Goal: Information Seeking & Learning: Find specific fact

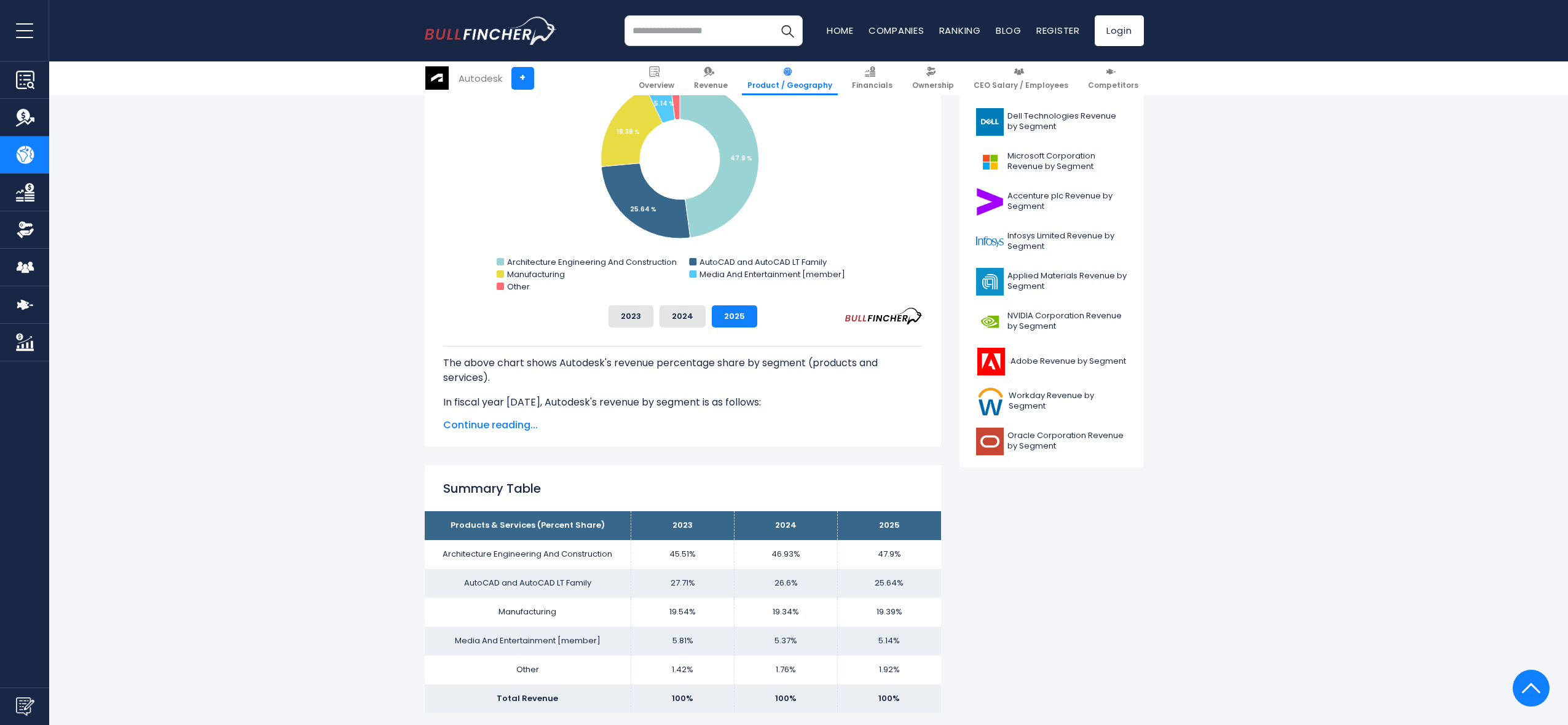
scroll to position [570, 0]
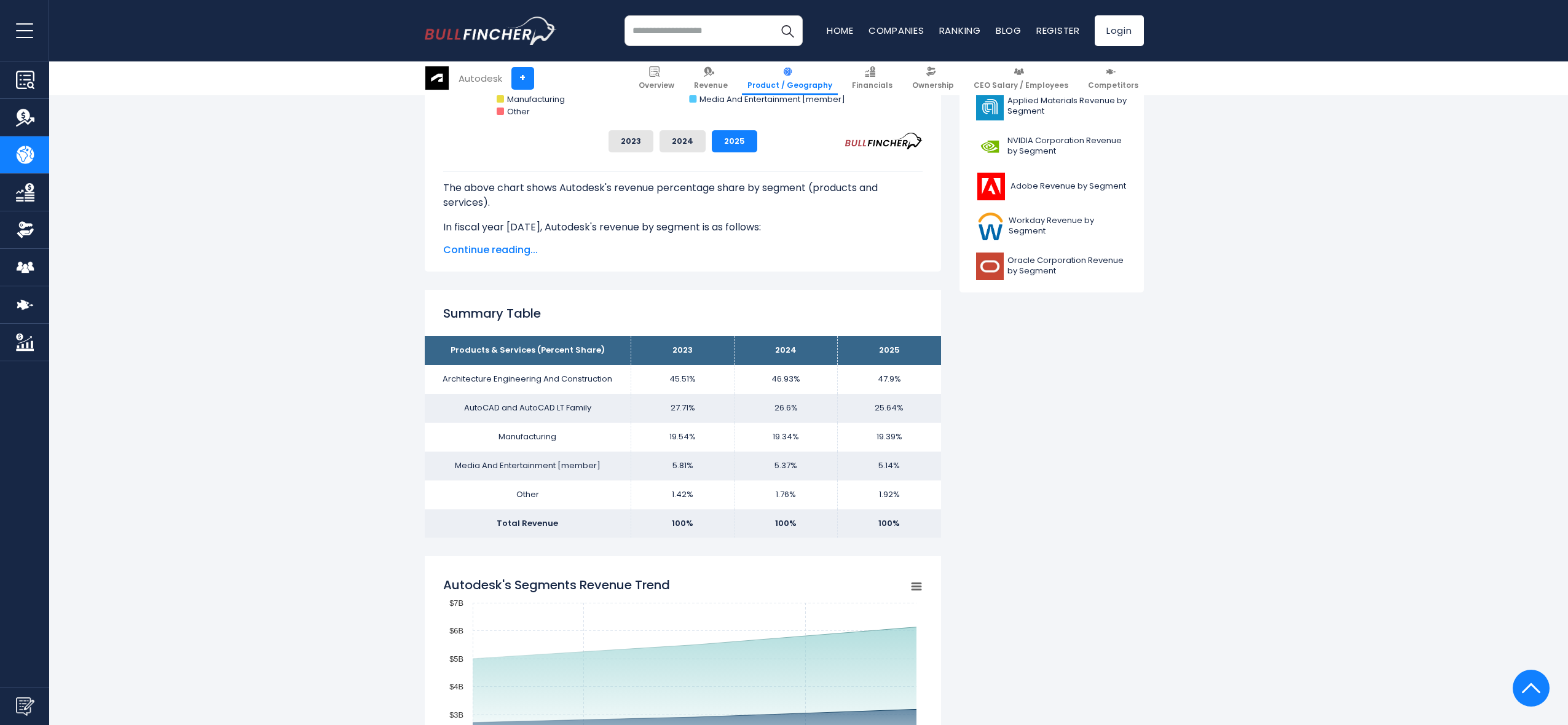
click at [491, 248] on span "Continue reading..." at bounding box center [683, 250] width 480 height 15
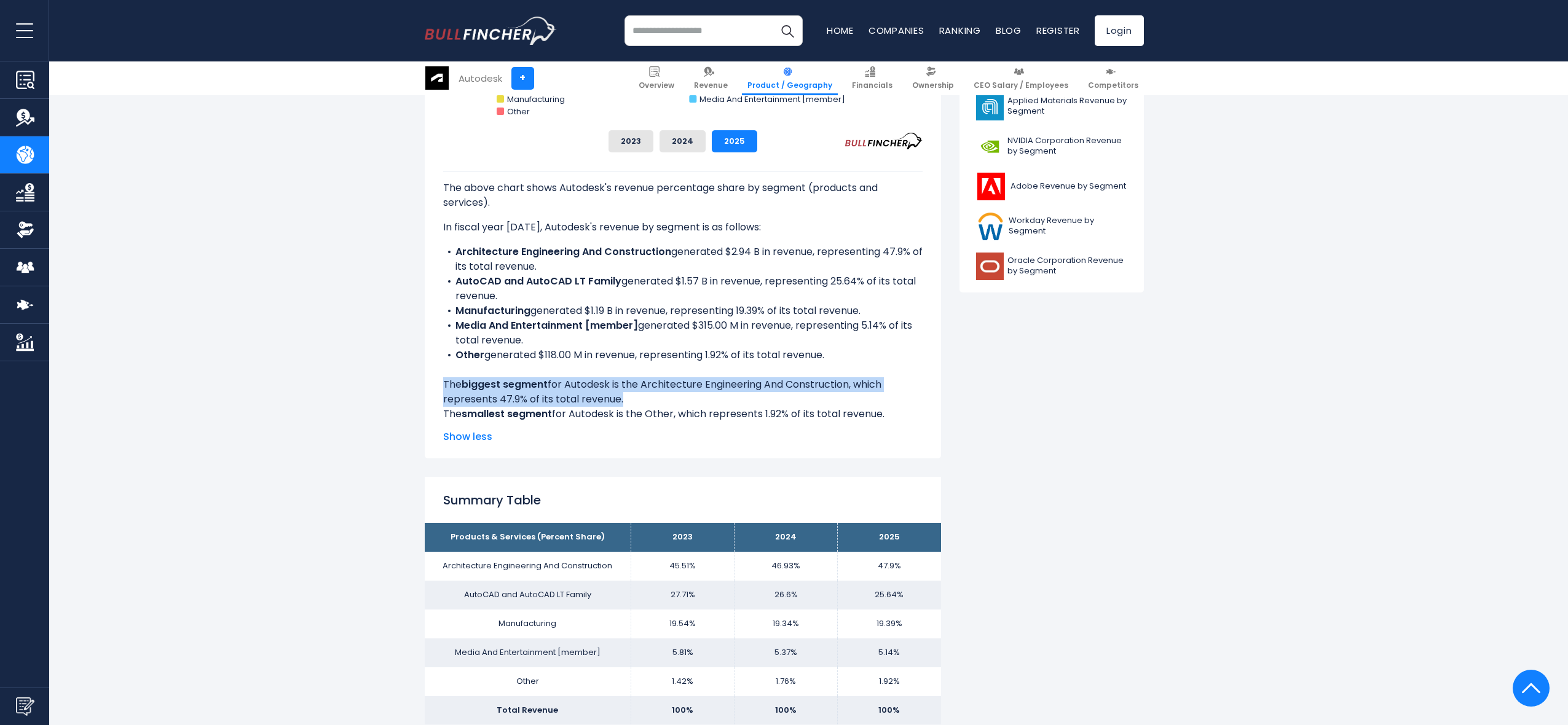
drag, startPoint x: 619, startPoint y: 398, endPoint x: 428, endPoint y: 383, distance: 191.6
click at [428, 383] on div "Autodesk's Revenue Share by Segment Created with Highcharts 12.1.2 Chart contex…" at bounding box center [683, 159] width 516 height 598
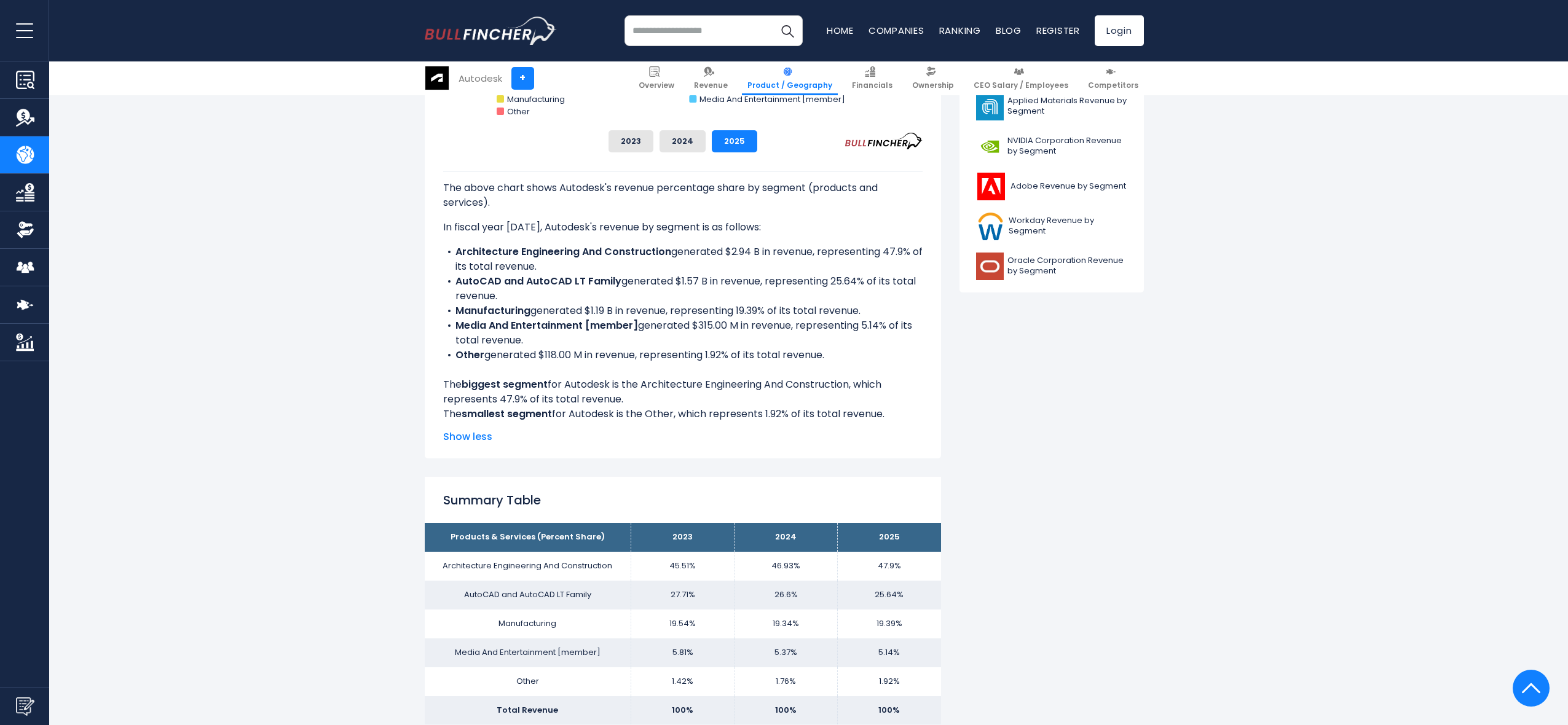
drag, startPoint x: 464, startPoint y: 279, endPoint x: 617, endPoint y: 279, distance: 153.0
click at [617, 280] on li "AutoCAD and AutoCAD LT Family generated $1.57 B in revenue, representing 25.64%…" at bounding box center [683, 289] width 480 height 29
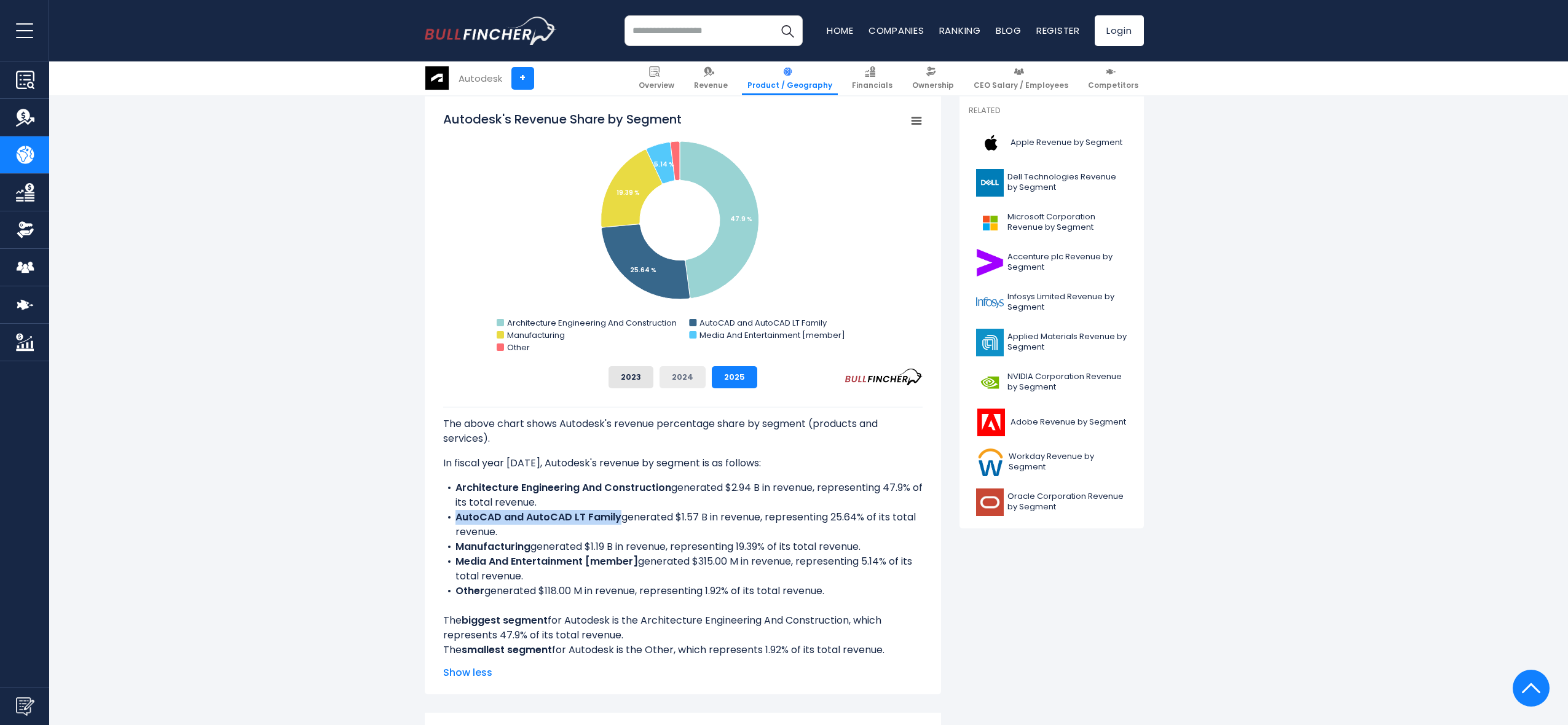
click at [675, 377] on button "2024" at bounding box center [683, 377] width 46 height 22
click at [628, 374] on button "2023" at bounding box center [631, 377] width 45 height 22
click at [682, 377] on button "2024" at bounding box center [683, 377] width 46 height 22
click at [729, 376] on button "2025" at bounding box center [734, 377] width 46 height 22
